Goal: Transaction & Acquisition: Subscribe to service/newsletter

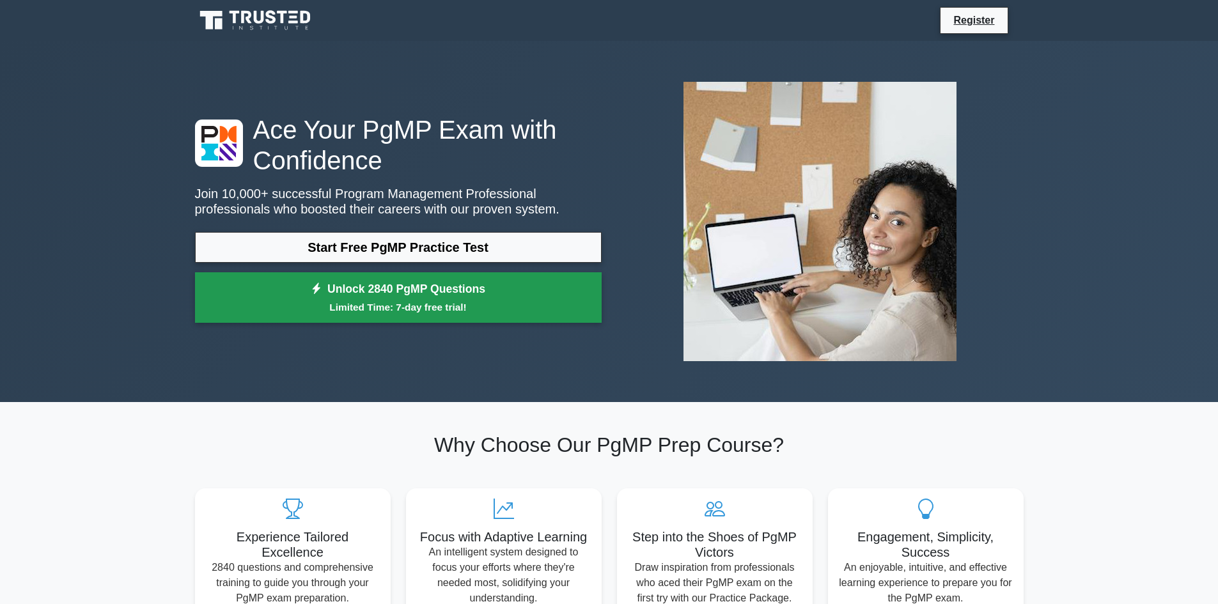
click at [418, 300] on small "Limited Time: 7-day free trial!" at bounding box center [398, 307] width 375 height 15
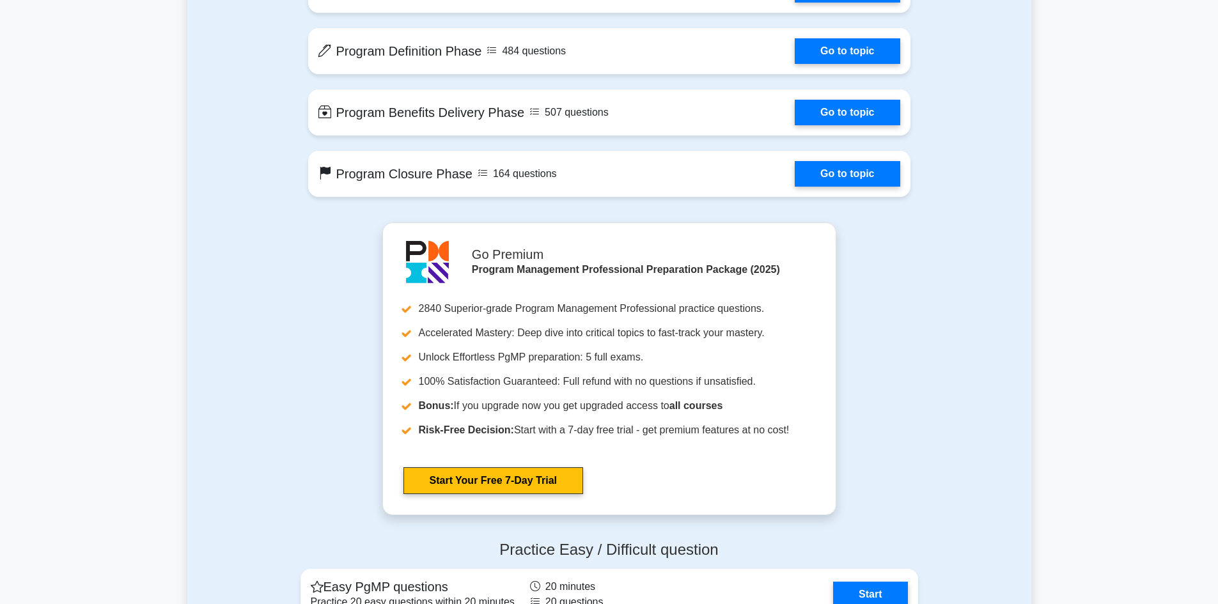
scroll to position [1342, 0]
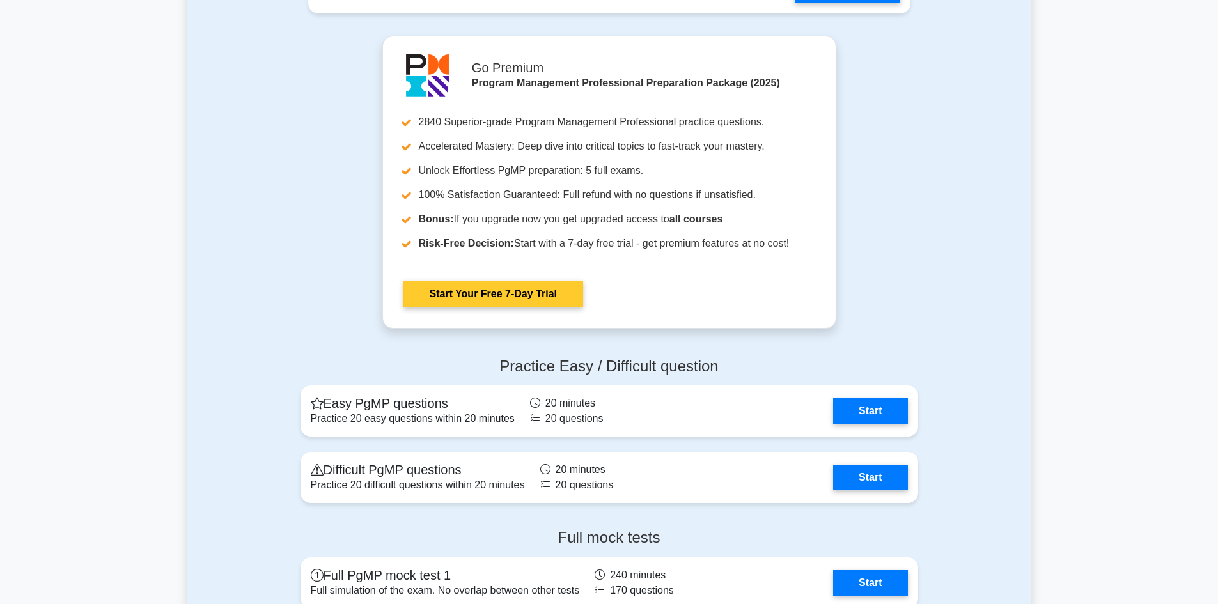
click at [501, 299] on link "Start Your Free 7-Day Trial" at bounding box center [493, 294] width 180 height 27
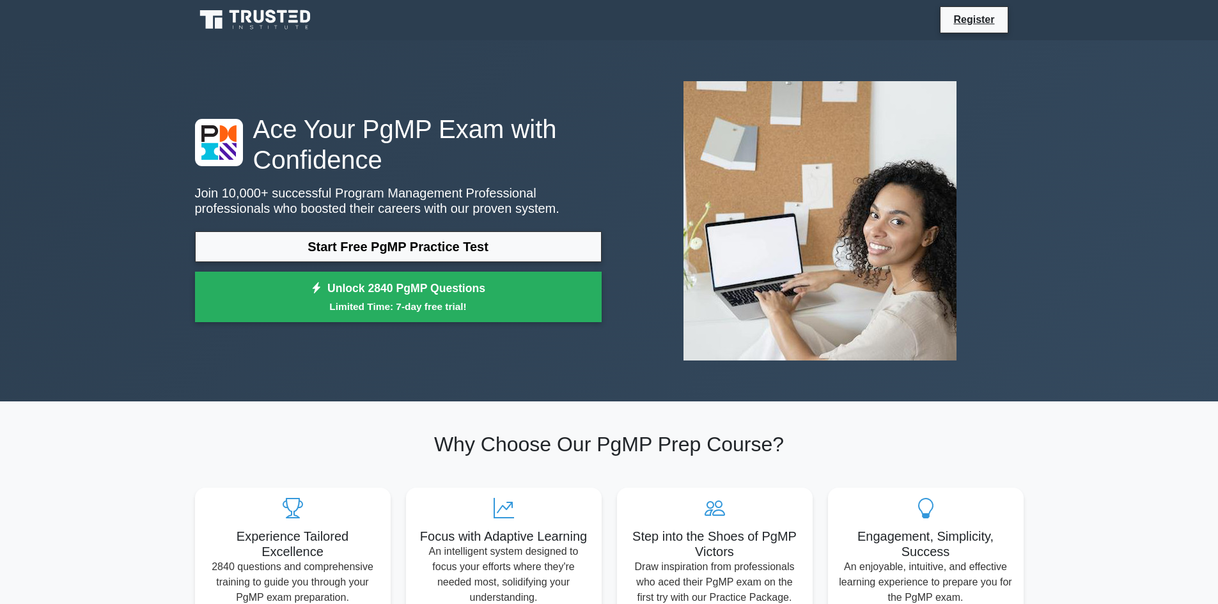
scroll to position [0, 0]
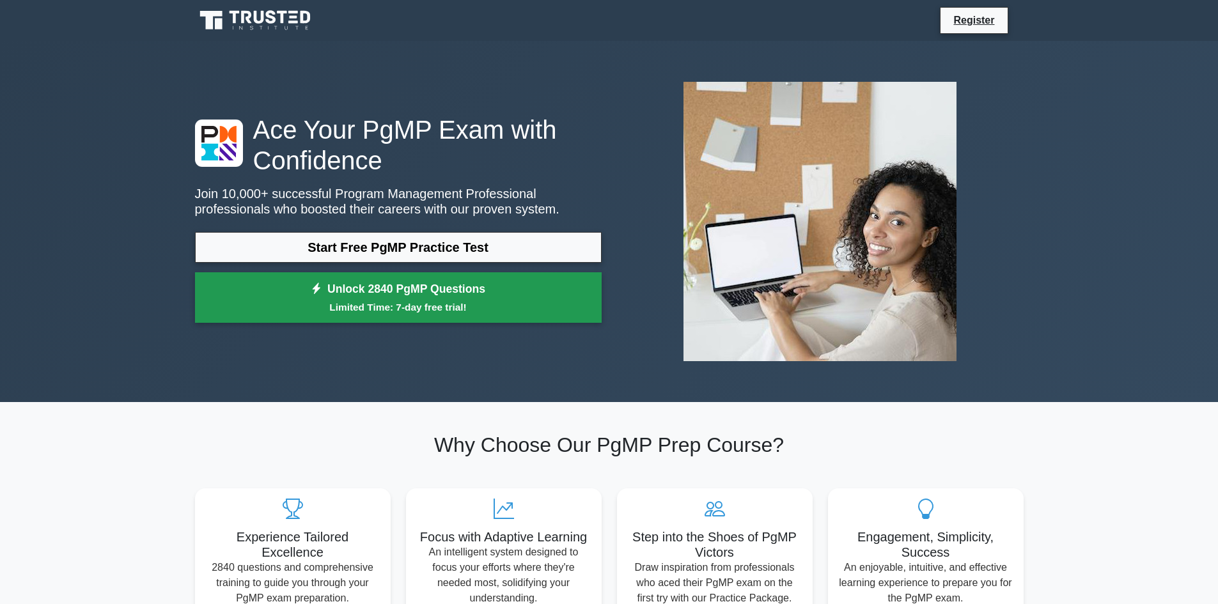
click at [441, 303] on small "Limited Time: 7-day free trial!" at bounding box center [398, 307] width 375 height 15
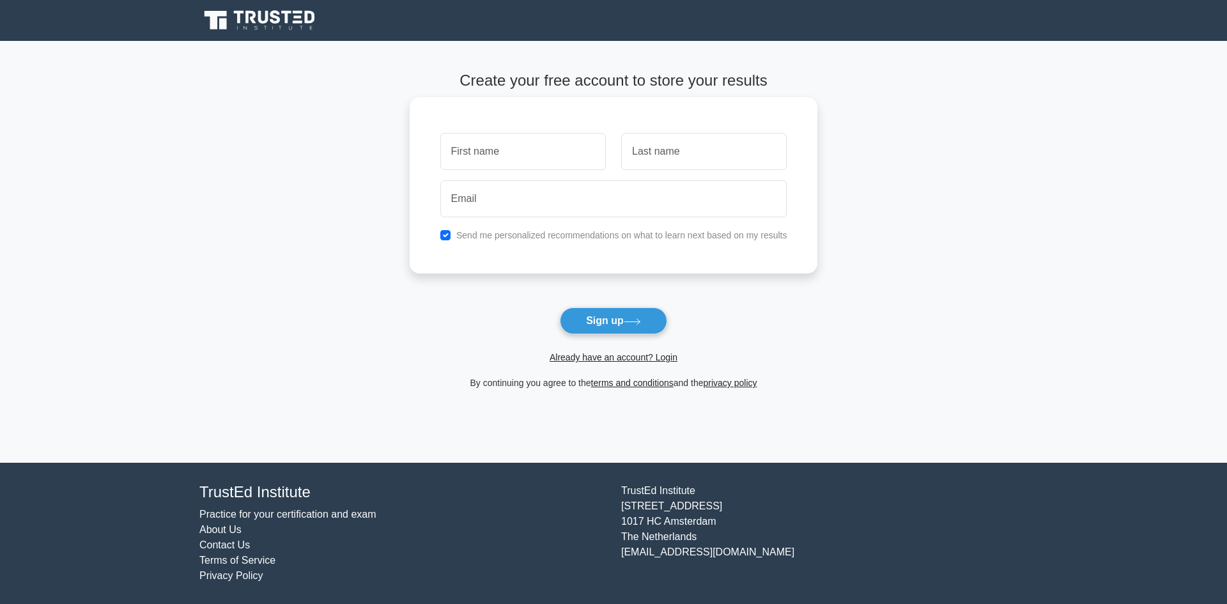
click at [515, 148] on input "text" at bounding box center [523, 151] width 166 height 37
type input "Md Jahedul"
click at [655, 159] on input "text" at bounding box center [704, 151] width 166 height 37
type input "Amin"
click at [598, 210] on input "email" at bounding box center [613, 198] width 347 height 37
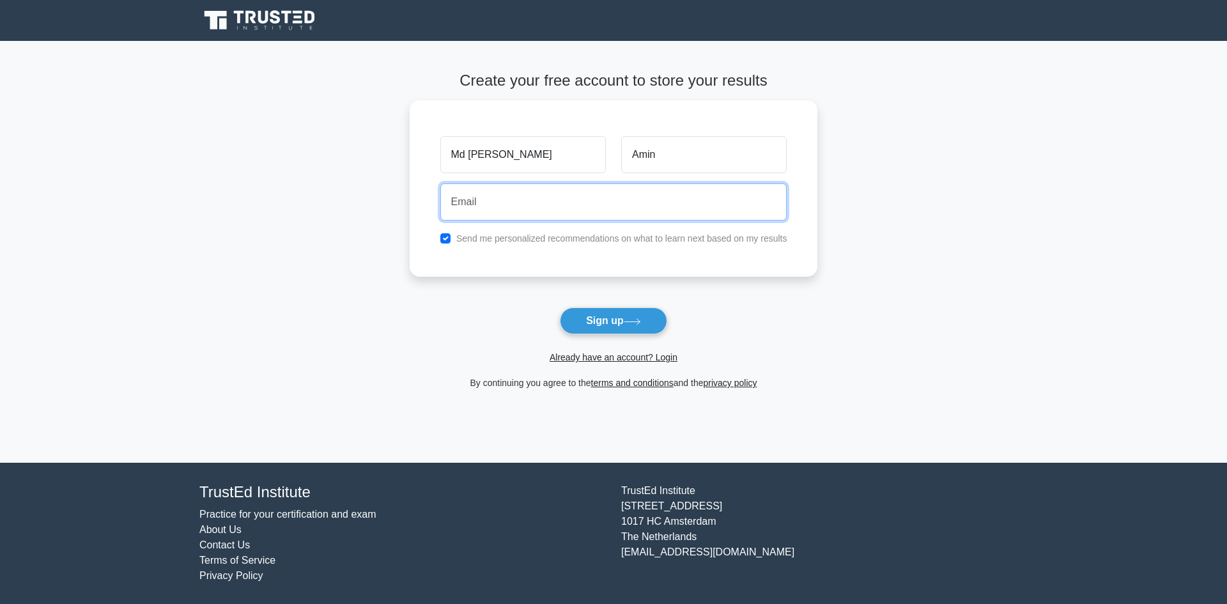
type input "[EMAIL_ADDRESS][PERSON_NAME][DOMAIN_NAME]"
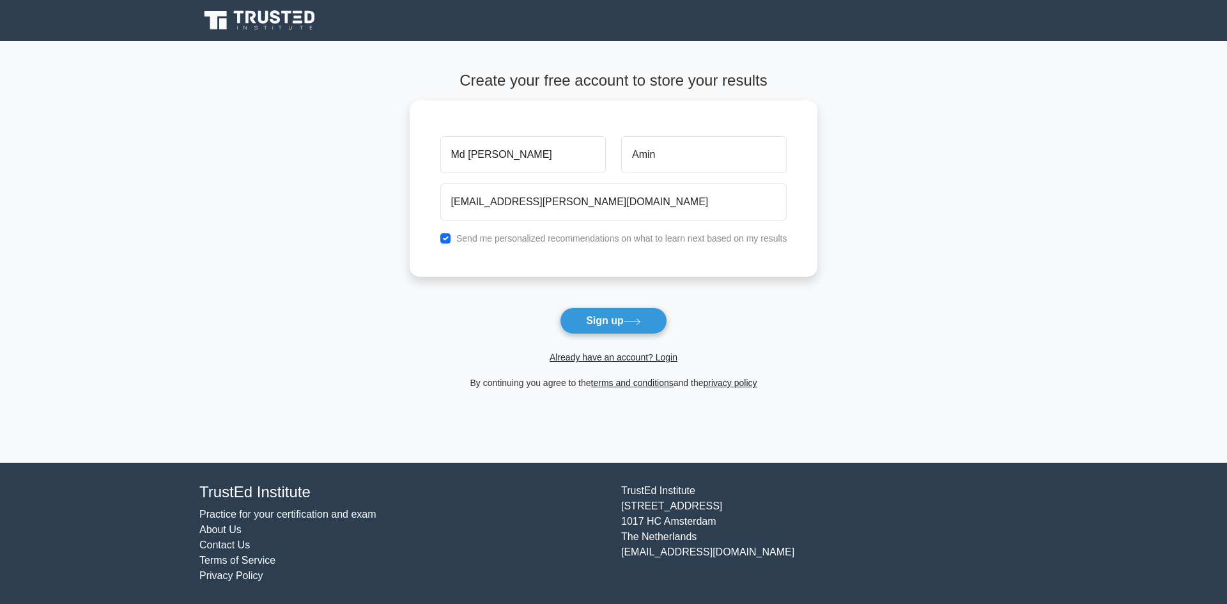
click at [219, 221] on main "Create your free account to store your results Md Jahedul Amin amin.jahedul@gma…" at bounding box center [613, 252] width 1227 height 422
click at [612, 322] on button "Sign up" at bounding box center [613, 320] width 107 height 27
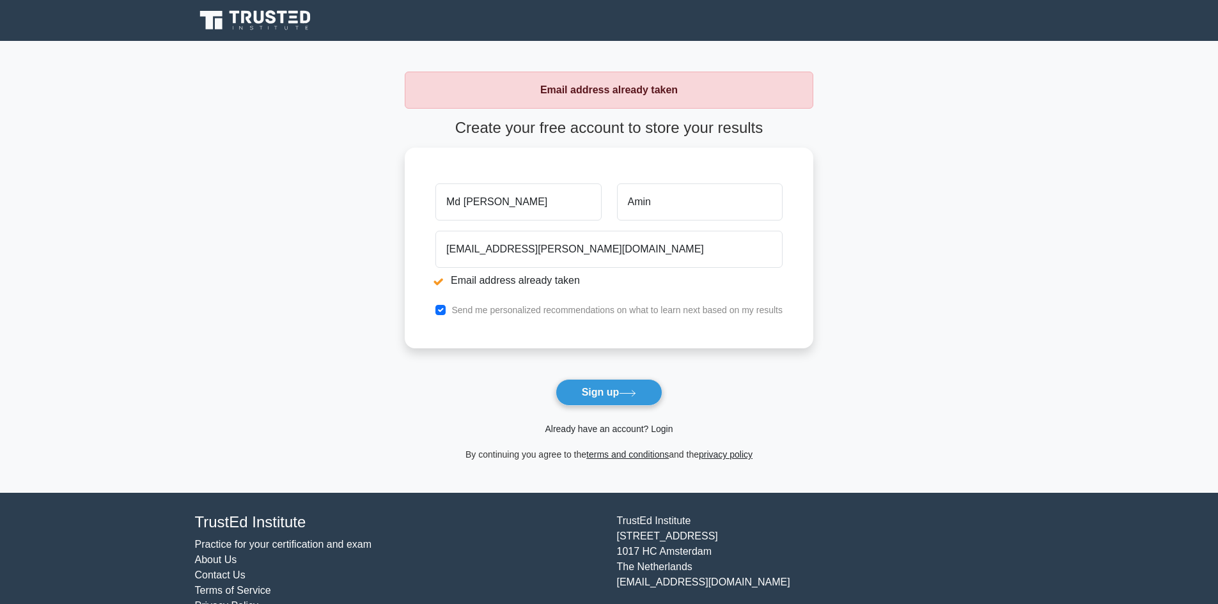
click at [587, 431] on link "Already have an account? Login" at bounding box center [609, 429] width 128 height 10
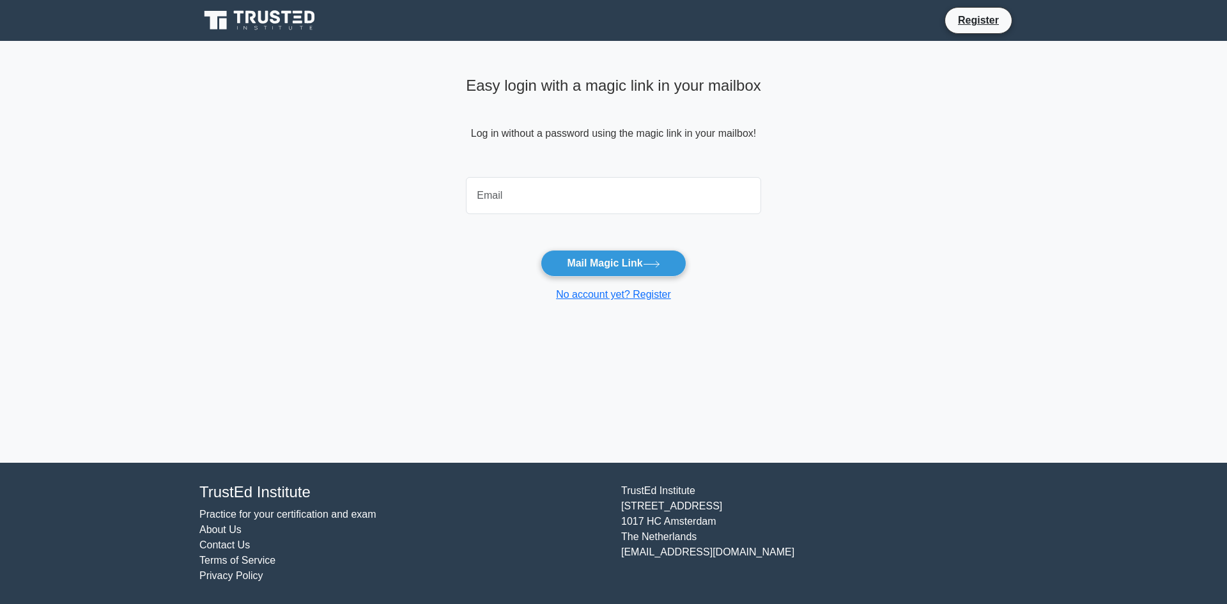
click at [565, 190] on input "email" at bounding box center [613, 195] width 295 height 37
type input "[EMAIL_ADDRESS][PERSON_NAME][DOMAIN_NAME]"
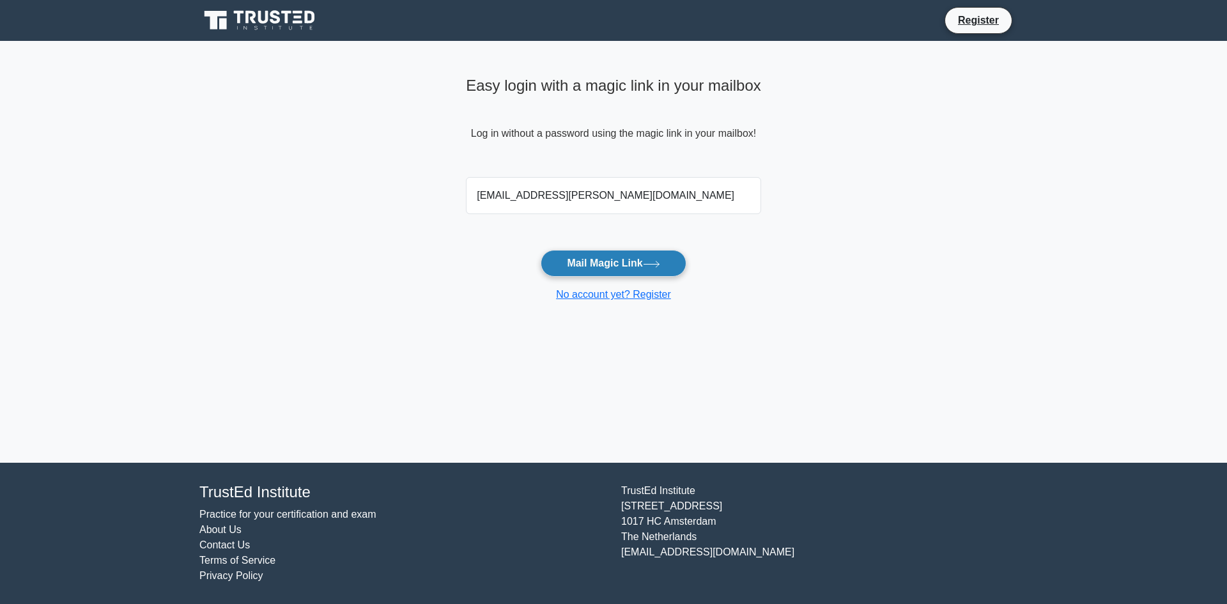
click at [623, 270] on button "Mail Magic Link" at bounding box center [613, 263] width 145 height 27
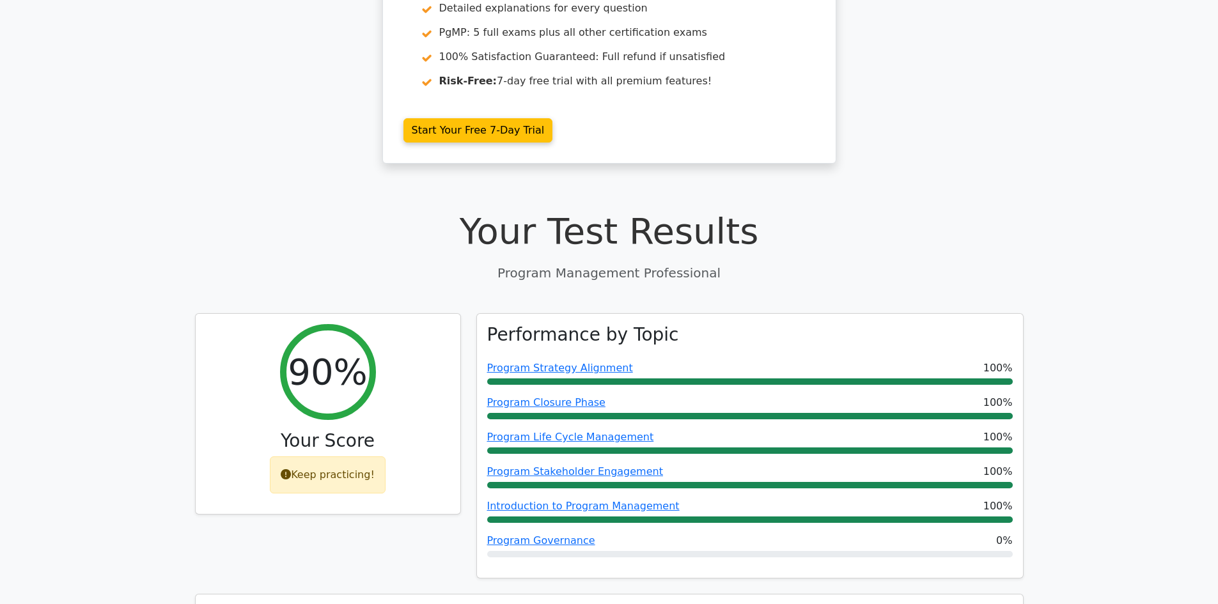
scroll to position [256, 0]
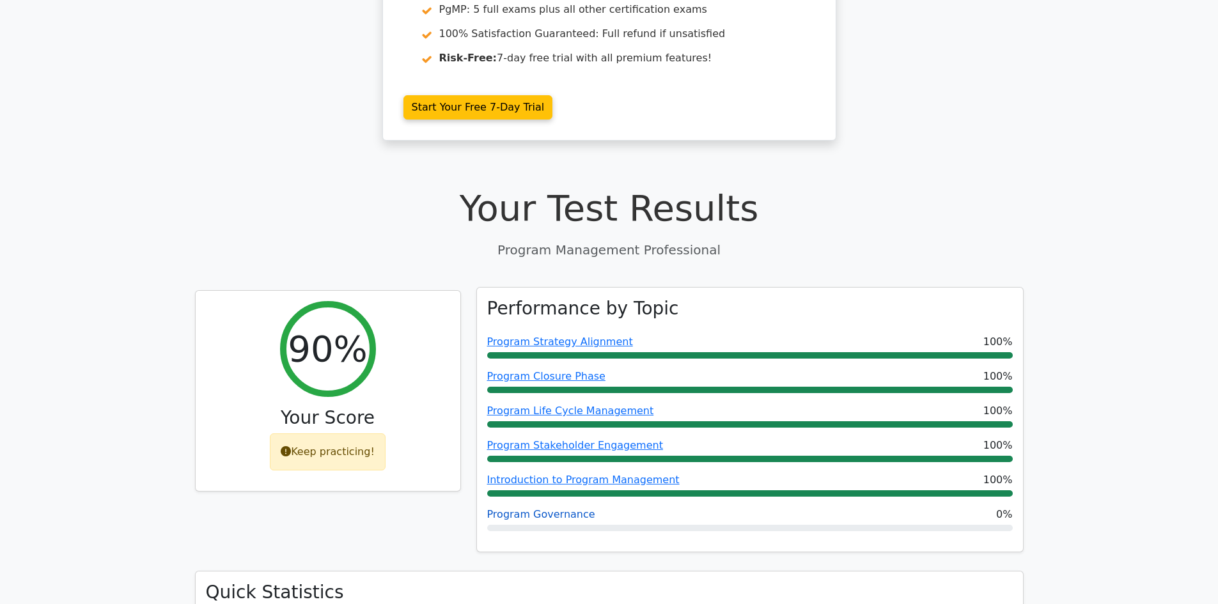
click at [547, 508] on link "Program Governance" at bounding box center [541, 514] width 108 height 12
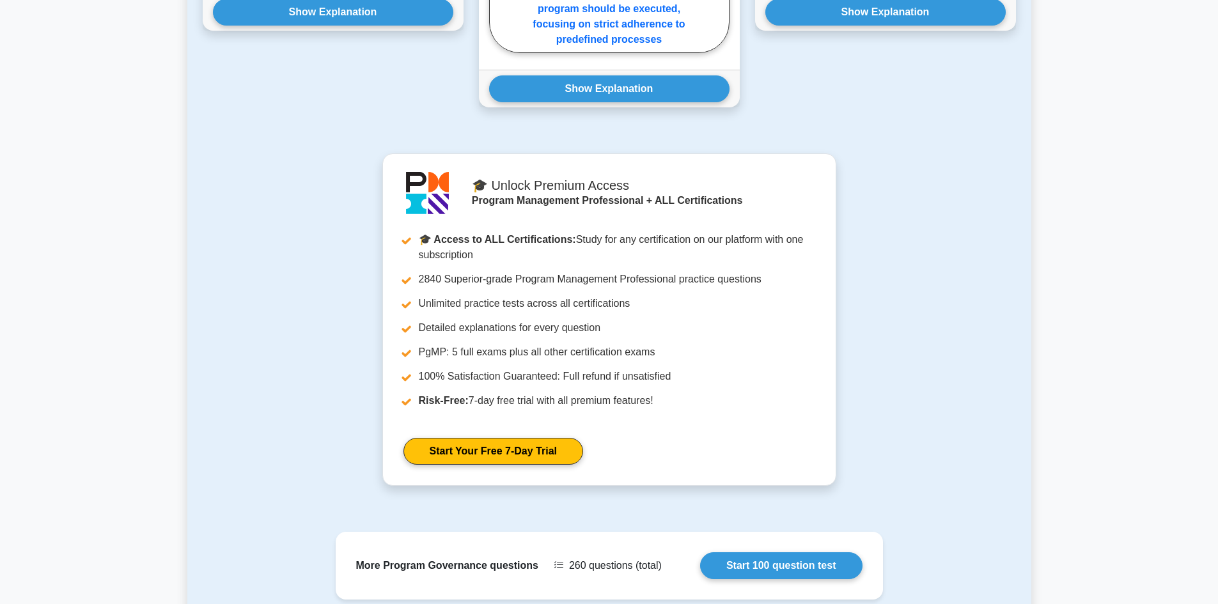
scroll to position [959, 0]
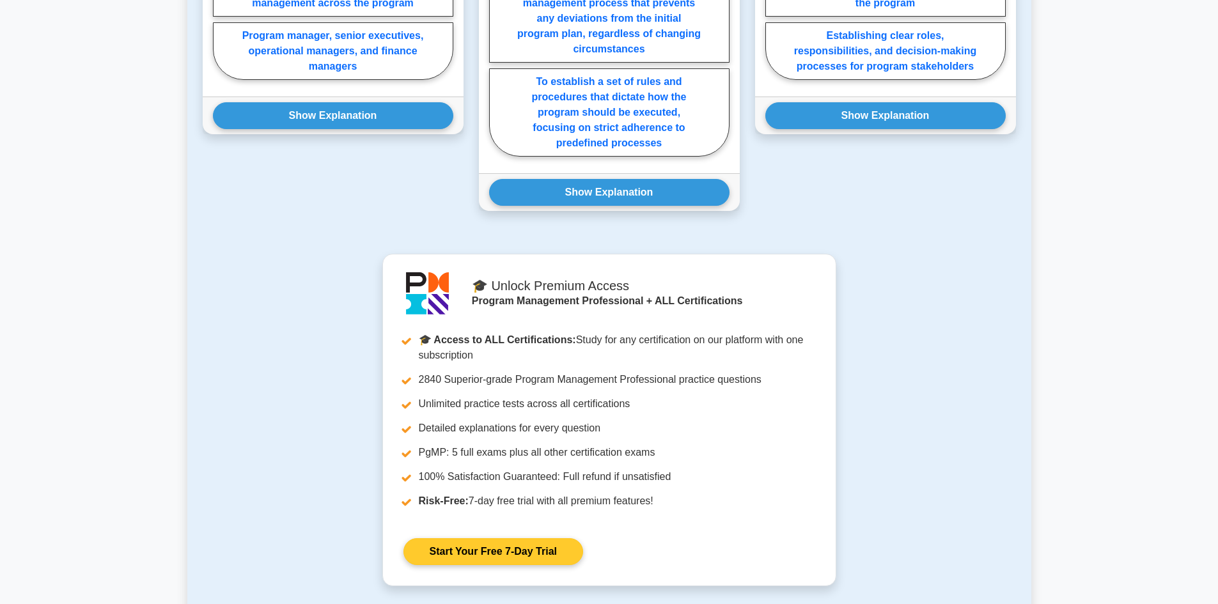
click at [502, 539] on link "Start Your Free 7-Day Trial" at bounding box center [493, 551] width 180 height 27
